Goal: Navigation & Orientation: Find specific page/section

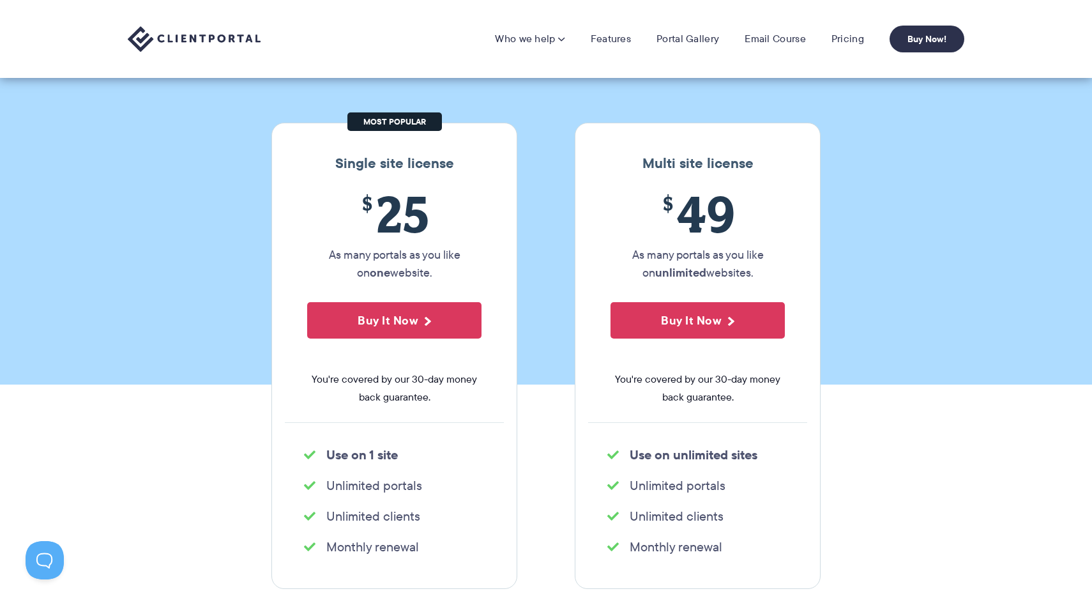
scroll to position [96, 0]
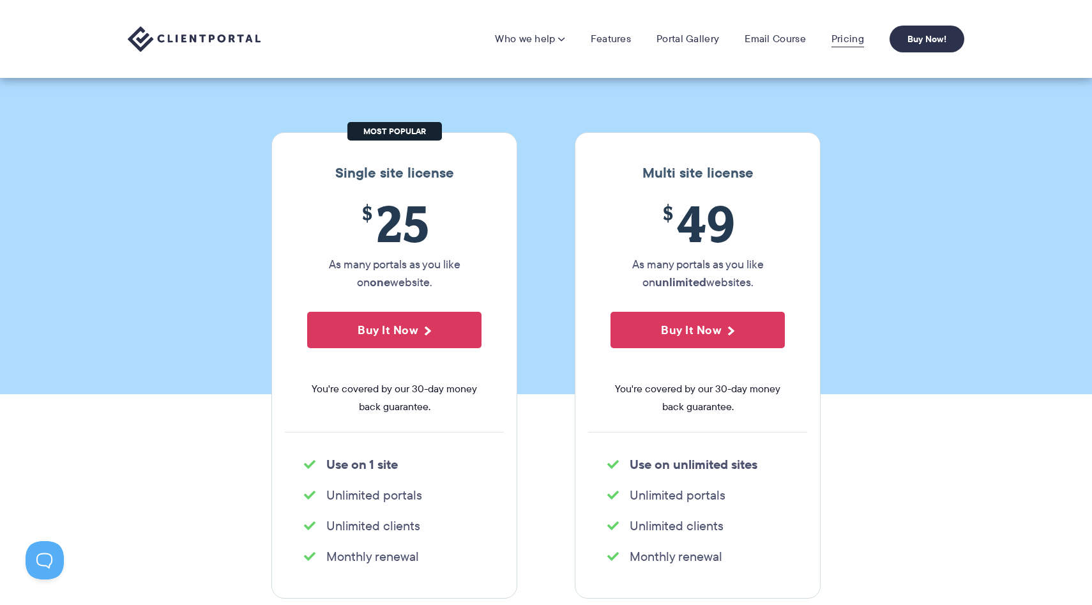
click at [852, 38] on link "Pricing" at bounding box center [848, 39] width 33 height 13
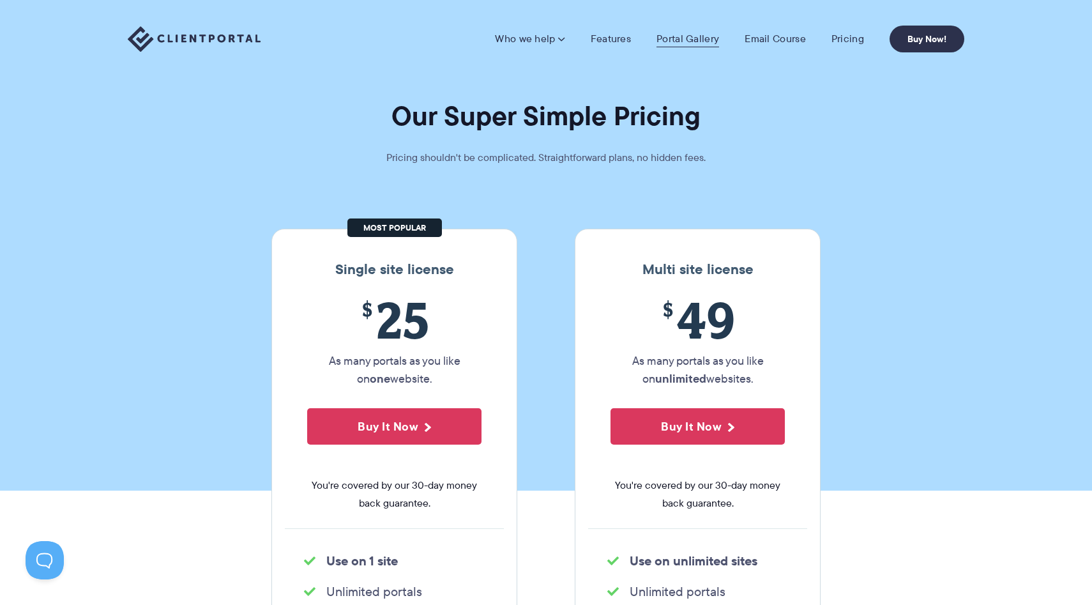
click at [693, 33] on link "Portal Gallery" at bounding box center [688, 39] width 63 height 13
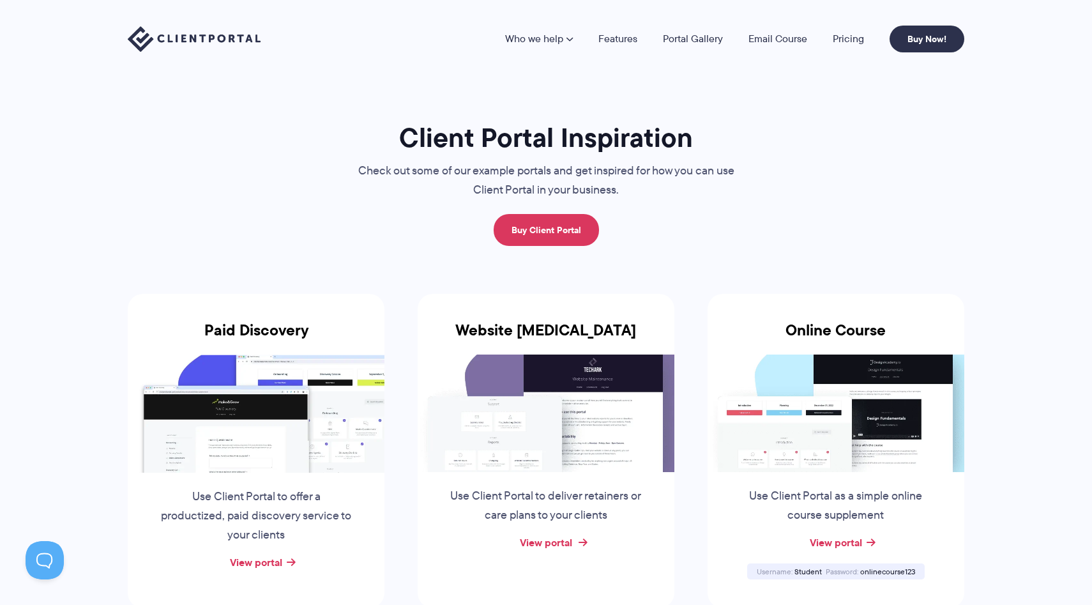
click at [533, 542] on link "View portal" at bounding box center [546, 542] width 52 height 15
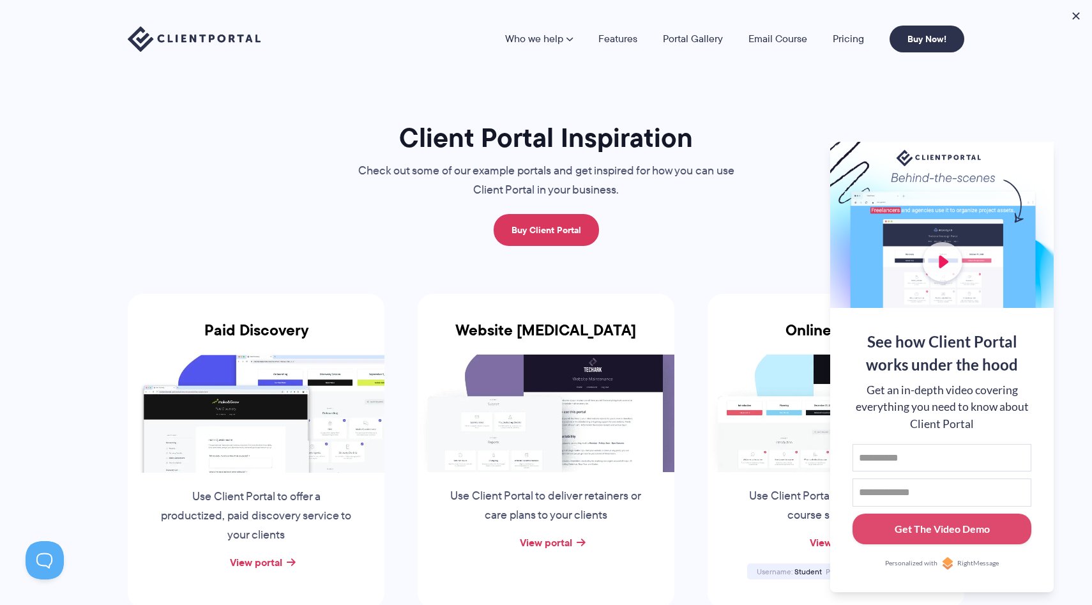
click at [367, 154] on h1 "Client Portal Inspiration" at bounding box center [546, 138] width 428 height 34
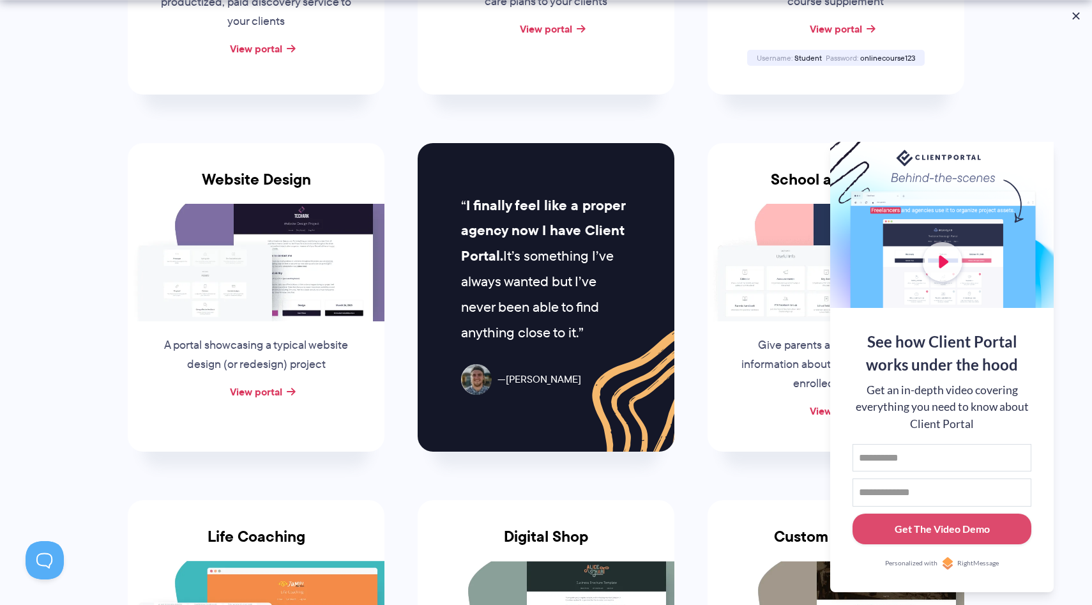
scroll to position [908, 0]
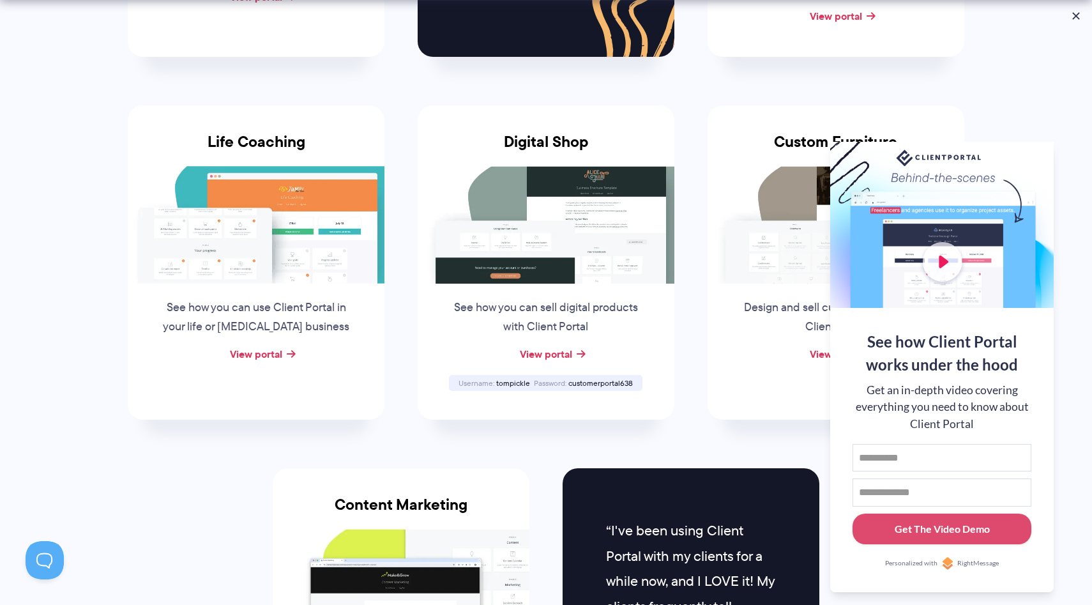
click at [267, 266] on img at bounding box center [256, 225] width 257 height 118
click at [277, 350] on link "View portal" at bounding box center [256, 353] width 52 height 15
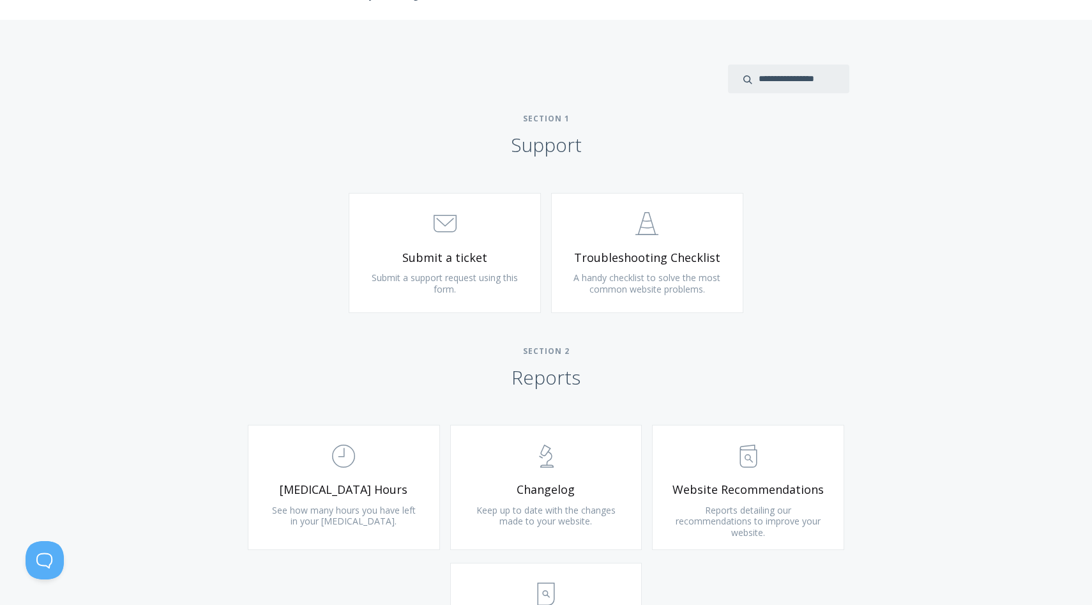
scroll to position [510, 0]
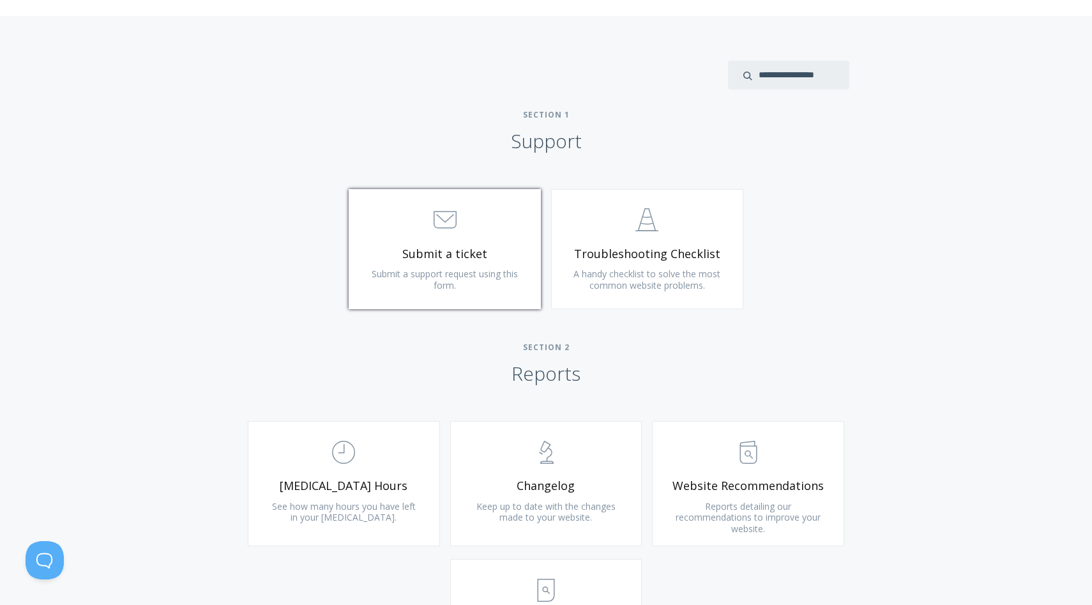
click at [471, 295] on link ".st0{fill:none;stroke:#000000;stroke-width:2;stroke-miterlimit:10;} 3. Communic…" at bounding box center [445, 249] width 192 height 120
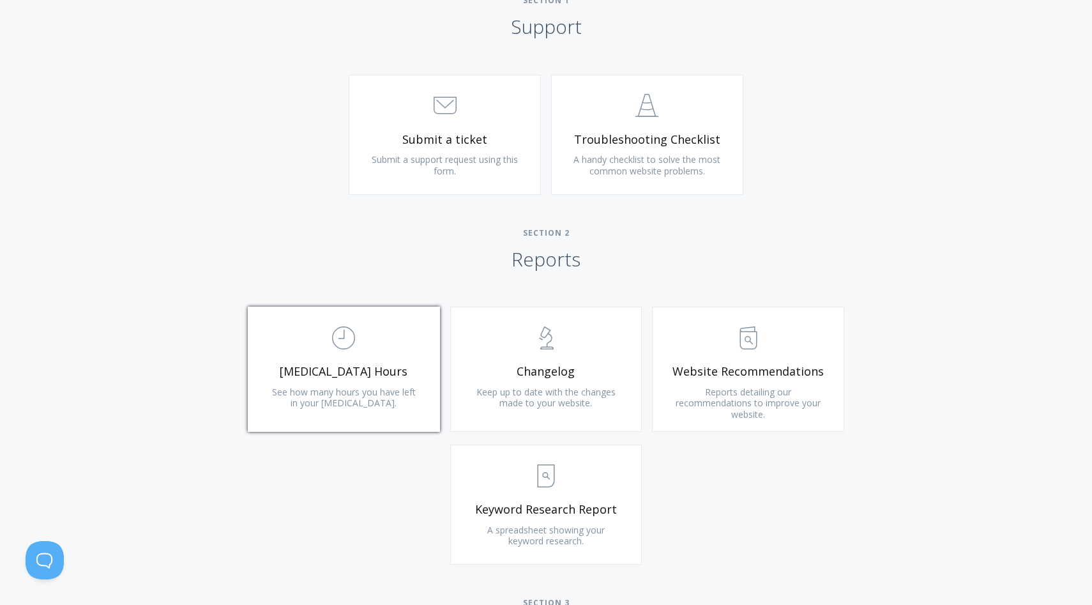
scroll to position [666, 0]
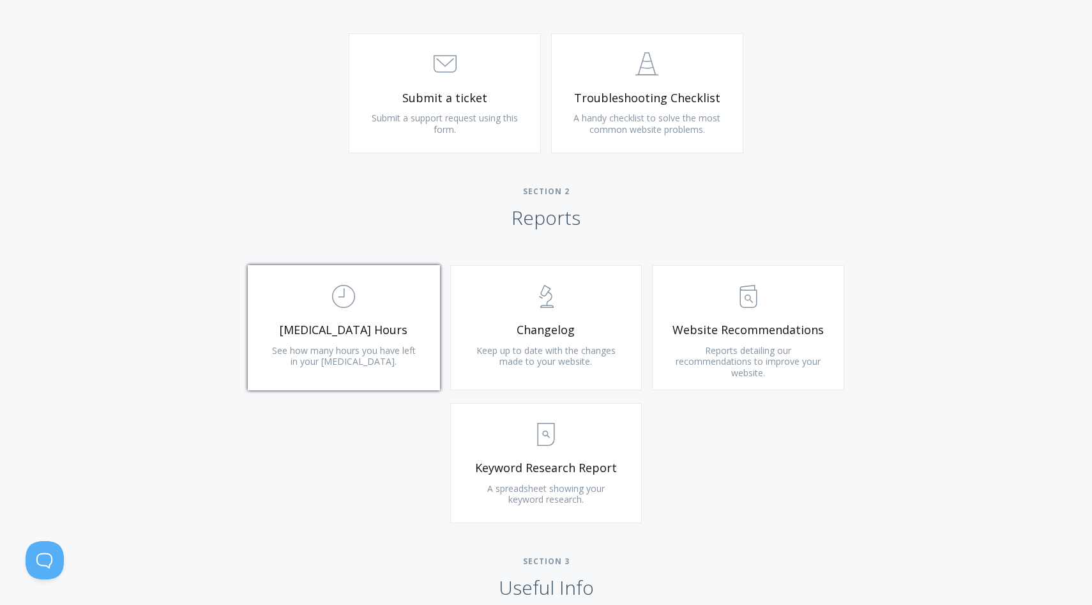
click at [389, 365] on link ".st0{fill:none;stroke:#000000;stroke-width:2;stroke-miterlimit:10;} Untitled-18…" at bounding box center [344, 327] width 192 height 125
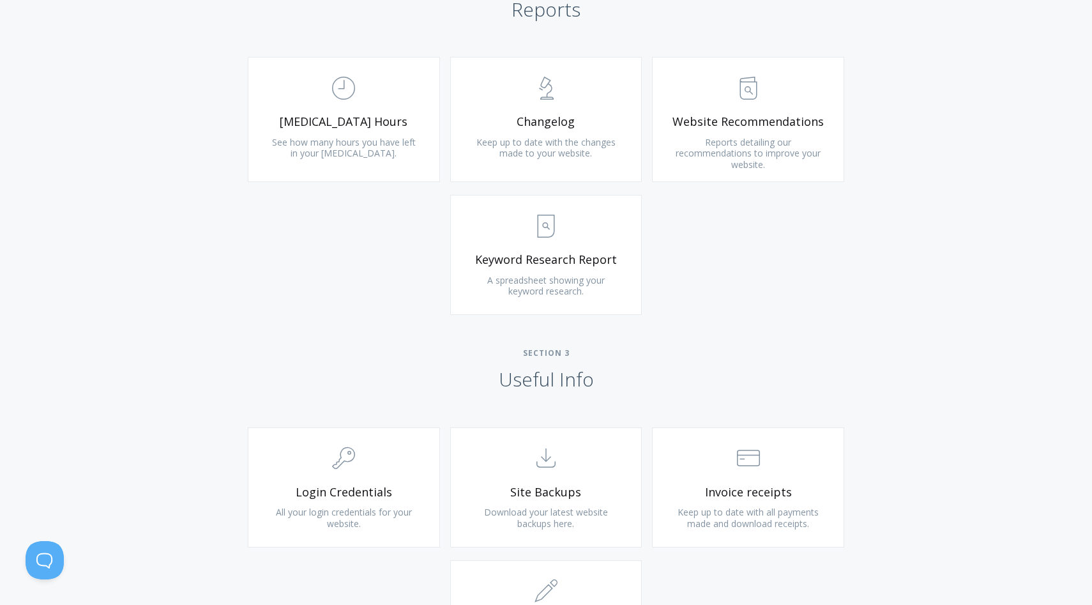
scroll to position [877, 0]
click at [760, 527] on link ".st0{fill:none;stroke:#000000;stroke-width:2;stroke-miterlimit:10;} Financial I…" at bounding box center [748, 485] width 192 height 120
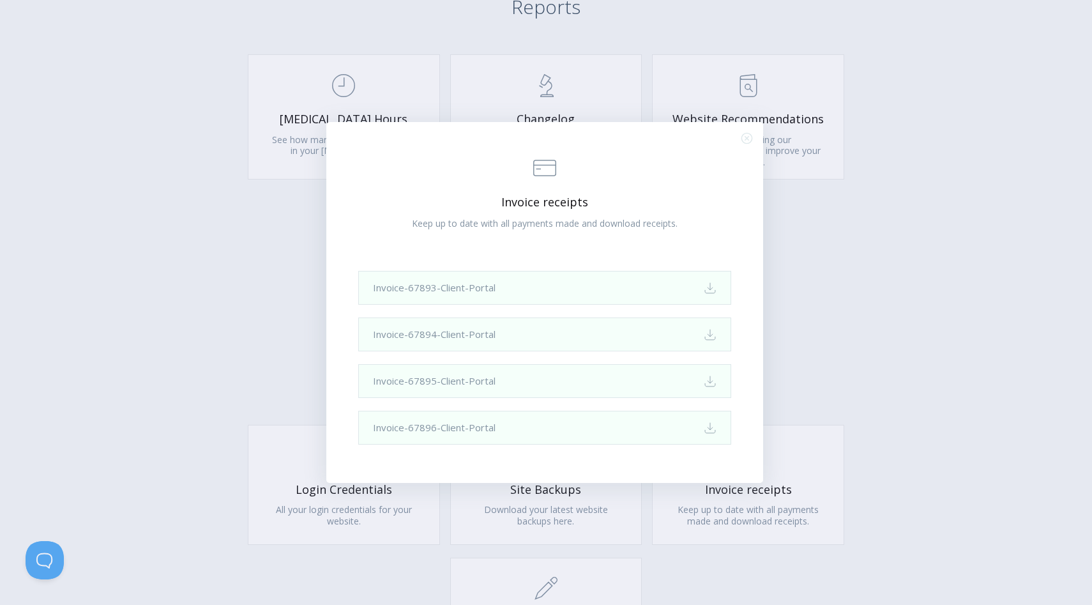
click at [855, 133] on div ".st0{fill:none;stroke:#000000;stroke-width:2;stroke-miterlimit:10;} Financial I…" at bounding box center [546, 302] width 1092 height 605
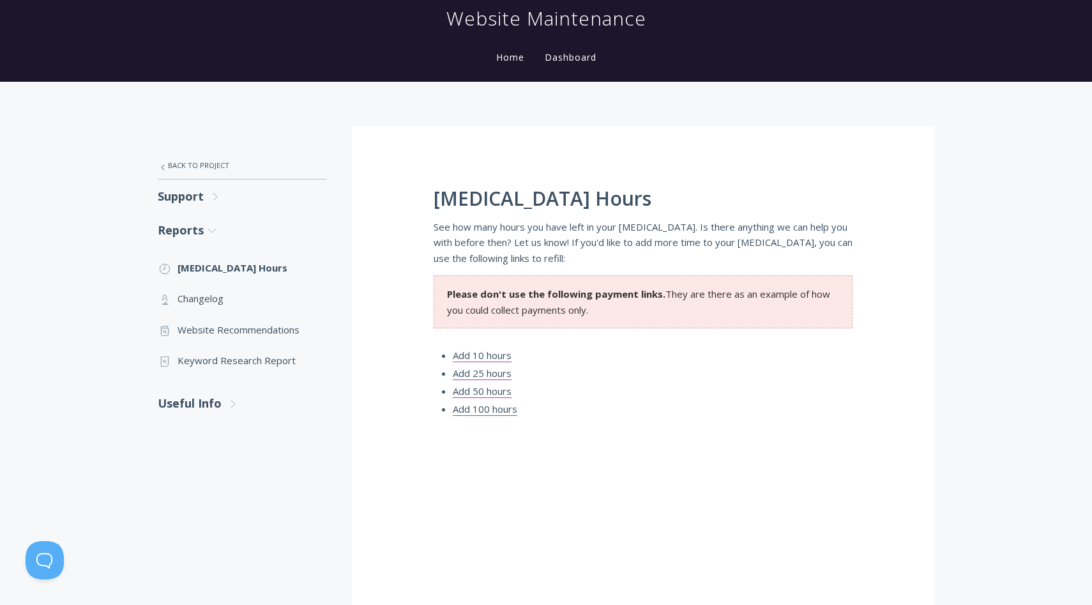
scroll to position [128, 0]
